Goal: Find specific page/section: Find specific page/section

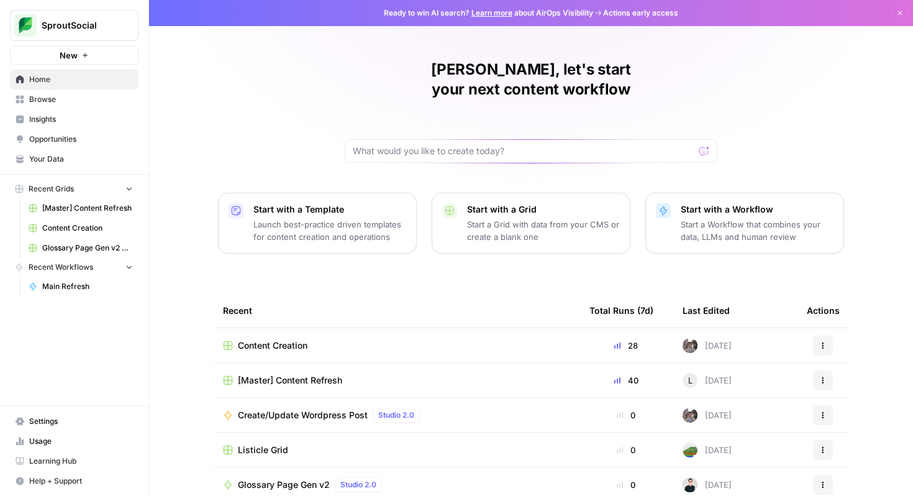
click at [83, 203] on span "[Master] Content Refresh" at bounding box center [87, 208] width 91 height 11
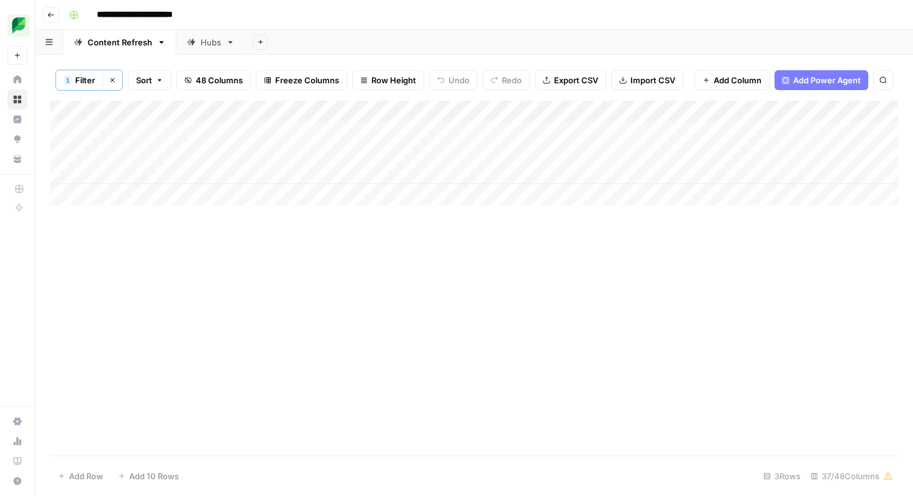
click at [89, 78] on span "Filter" at bounding box center [85, 80] width 20 height 12
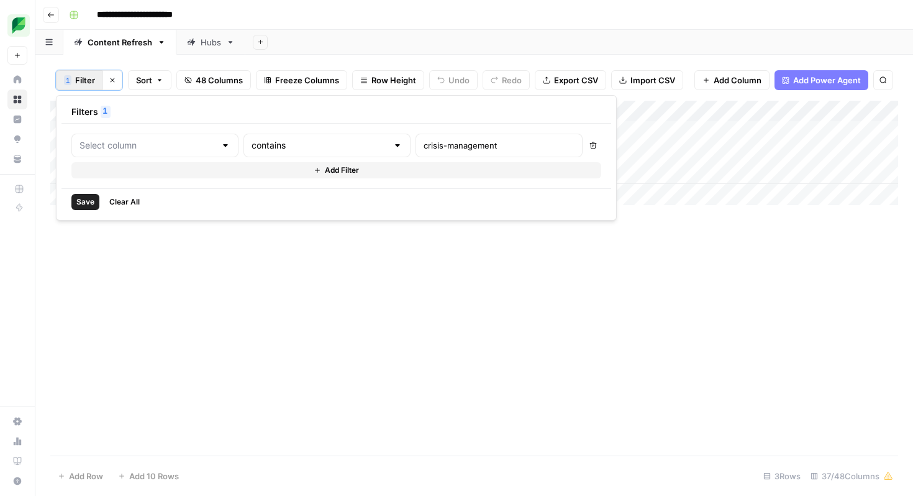
type input "Slug"
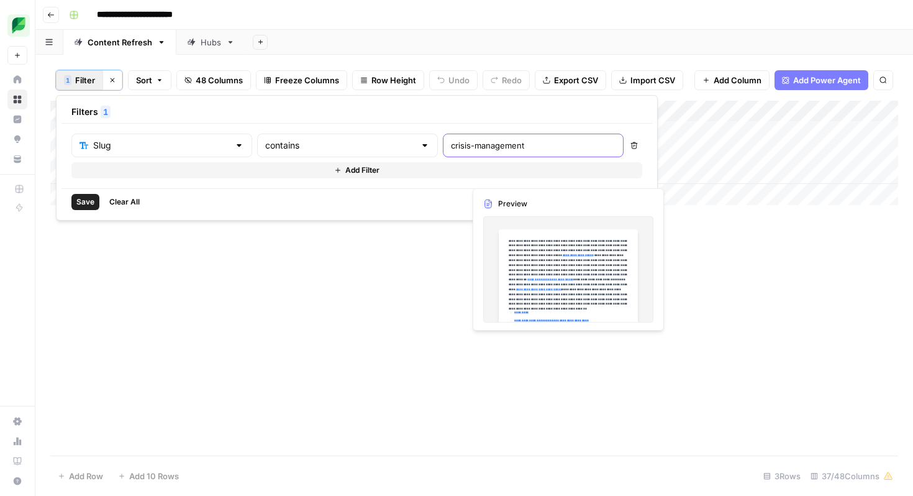
click at [451, 143] on input "crisis-management" at bounding box center [533, 145] width 165 height 12
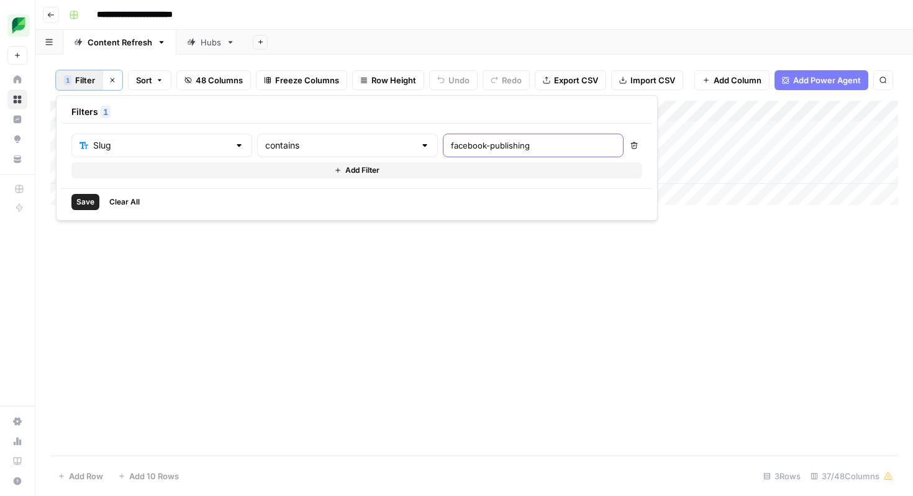
type input "facebook-publishing"
click at [81, 201] on span "Save" at bounding box center [85, 201] width 18 height 11
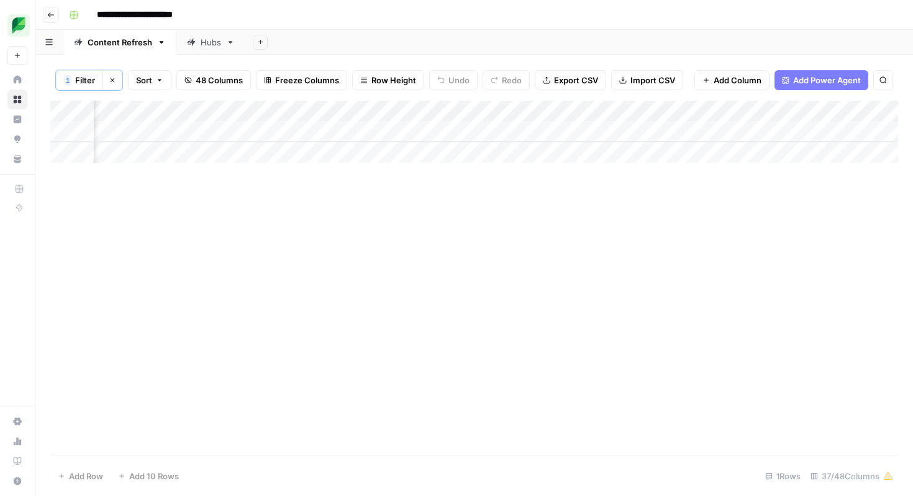
scroll to position [0, 1792]
click at [403, 132] on div "Add Column" at bounding box center [474, 132] width 848 height 62
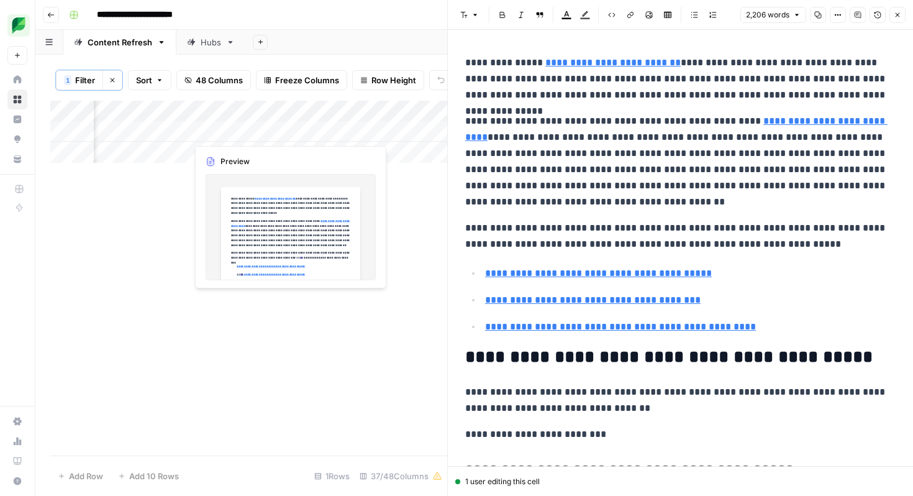
click at [241, 135] on div "Add Column" at bounding box center [248, 132] width 397 height 62
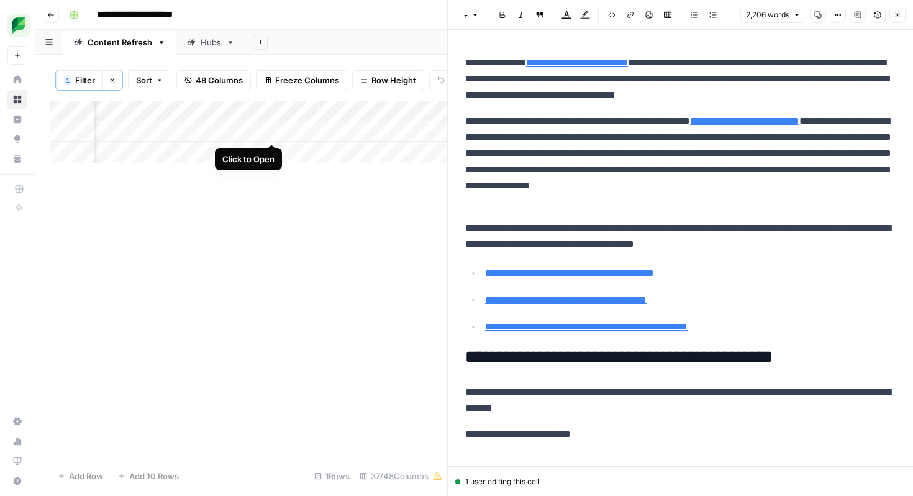
click at [272, 132] on div "Add Column" at bounding box center [248, 132] width 397 height 62
